Goal: Obtain resource: Download file/media

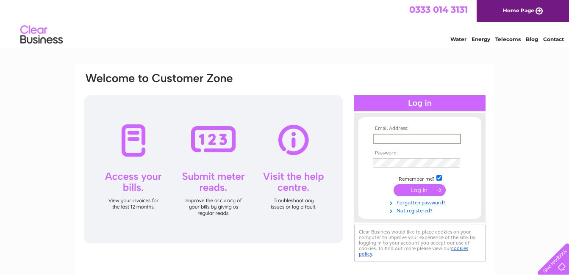
click at [412, 138] on input "text" at bounding box center [417, 139] width 88 height 10
type input "[EMAIL_ADDRESS][DOMAIN_NAME]"
click at [393, 184] on input "submit" at bounding box center [419, 190] width 52 height 12
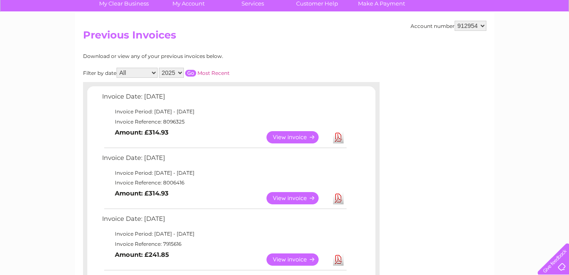
scroll to position [85, 0]
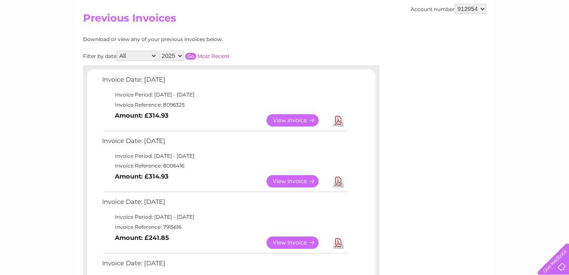
click at [339, 242] on link "Download" at bounding box center [338, 243] width 11 height 12
click at [338, 178] on link "Download" at bounding box center [338, 181] width 11 height 12
click at [297, 119] on link "View" at bounding box center [297, 120] width 62 height 12
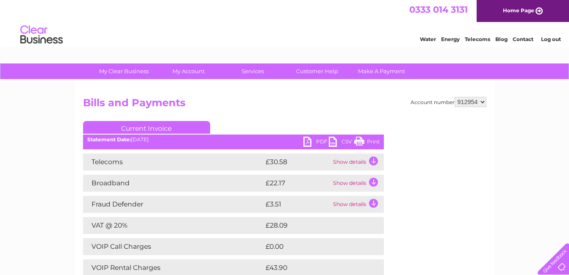
click at [317, 146] on link "PDF" at bounding box center [315, 143] width 25 height 12
